Goal: Navigation & Orientation: Find specific page/section

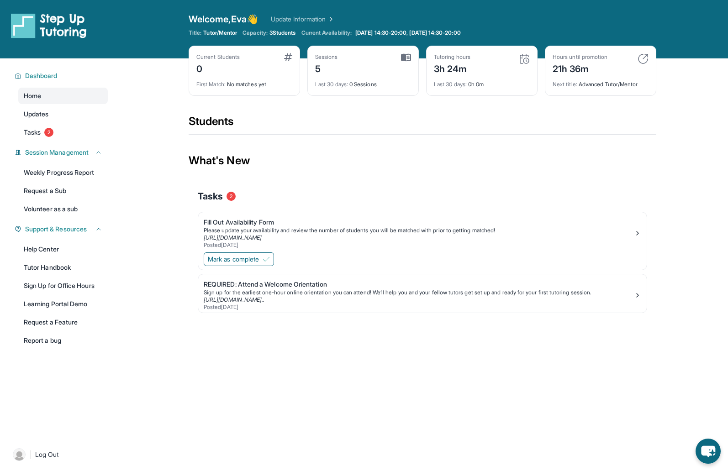
click at [208, 69] on div "0" at bounding box center [217, 68] width 43 height 15
click at [60, 126] on link "Tasks 2" at bounding box center [63, 132] width 90 height 16
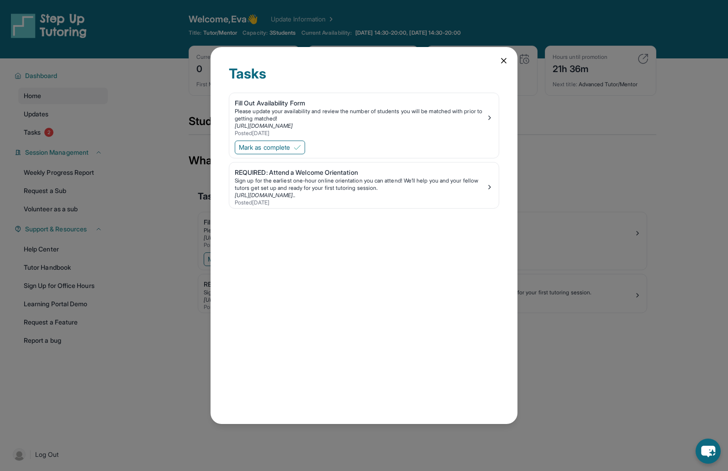
click at [61, 116] on div "Tasks Fill Out Availability Form Please update your availability and review the…" at bounding box center [364, 235] width 728 height 471
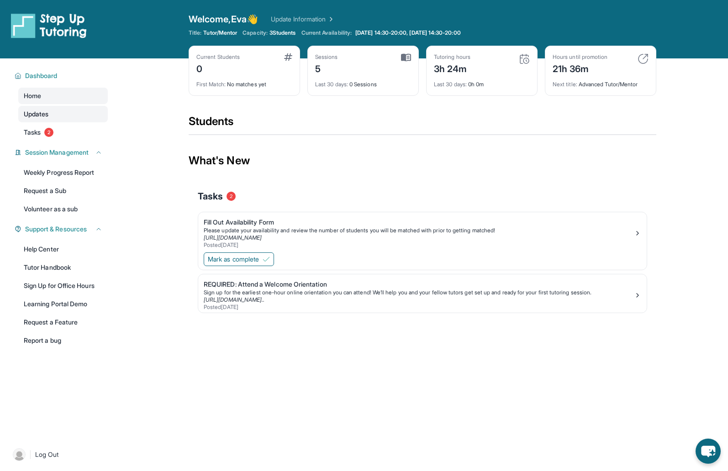
click at [63, 114] on link "Updates" at bounding box center [63, 114] width 90 height 16
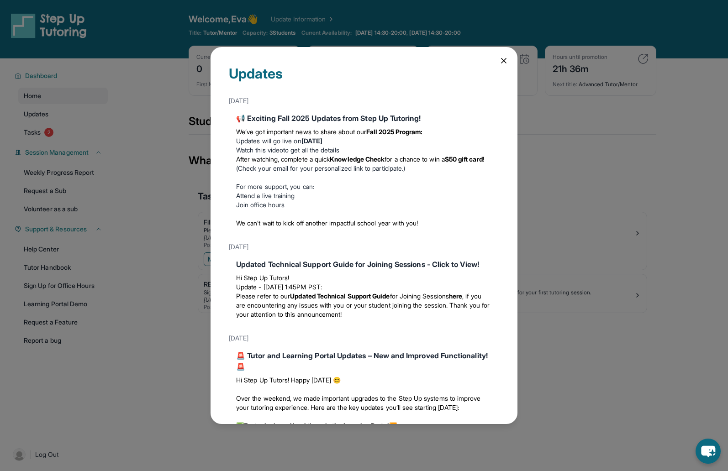
click at [63, 114] on div "Updates [DATE] 📢 Exciting Fall 2025 Updates from Step Up Tutoring! We’ve got im…" at bounding box center [364, 235] width 728 height 471
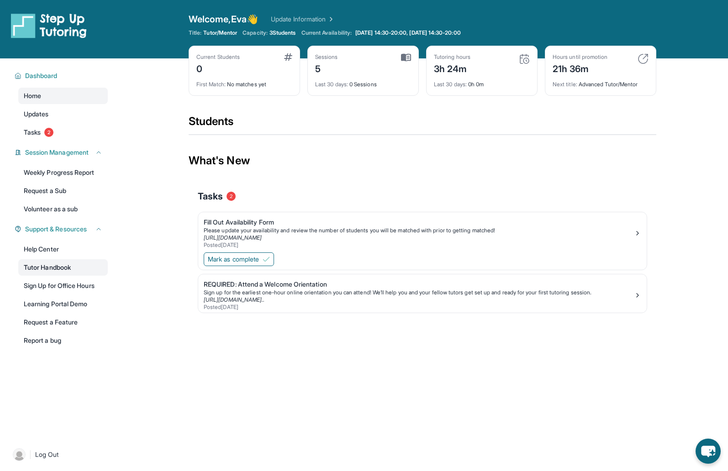
click at [50, 266] on link "Tutor Handbook" at bounding box center [63, 267] width 90 height 16
click at [41, 262] on link "Tutor Handbook" at bounding box center [63, 267] width 90 height 16
click at [219, 295] on div "Sign up for the earliest one-hour online orientation you can attend! We’ll help…" at bounding box center [419, 292] width 430 height 7
drag, startPoint x: 211, startPoint y: 265, endPoint x: 180, endPoint y: 248, distance: 35.0
click at [180, 248] on main "Current Students 0 First Match : No matches yet Sessions 5 Last 30 days : 0 Ses…" at bounding box center [422, 203] width 611 height 290
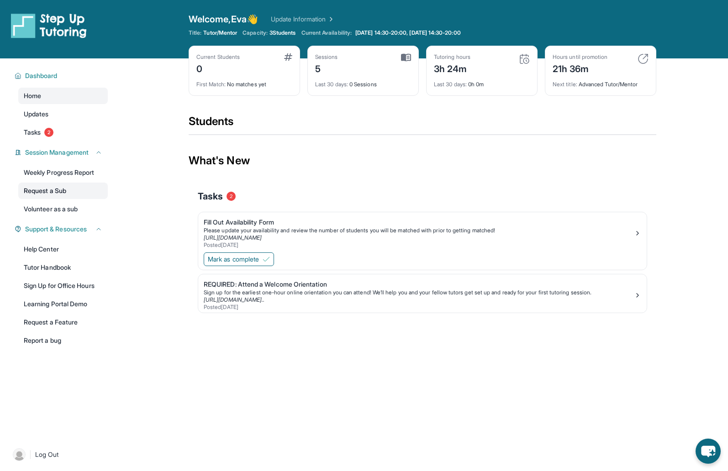
click at [65, 197] on link "Request a Sub" at bounding box center [63, 191] width 90 height 16
click at [49, 203] on link "Volunteer as a sub" at bounding box center [63, 209] width 90 height 16
